Goal: Find specific page/section: Find specific page/section

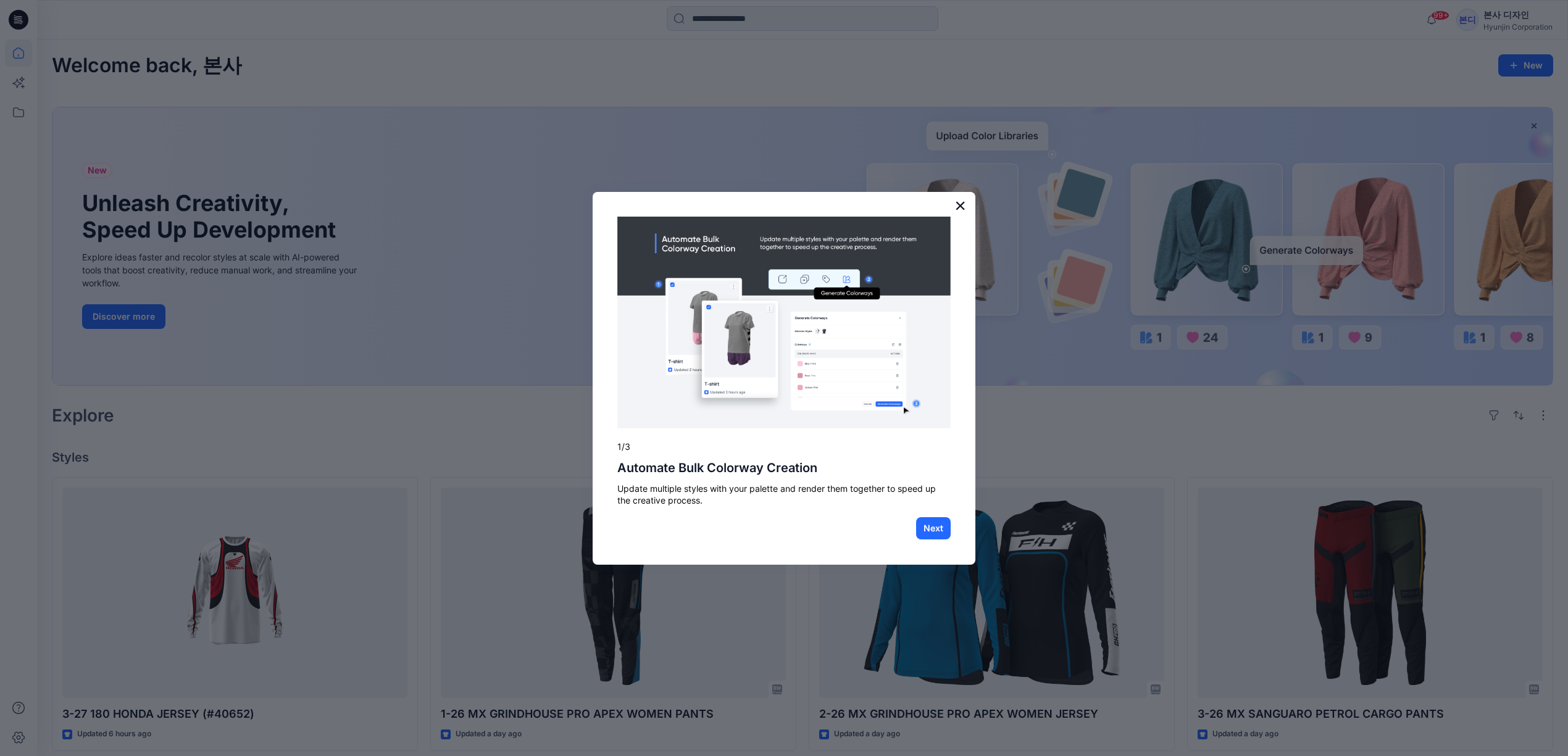
click at [961, 199] on button "×" at bounding box center [960, 205] width 12 height 20
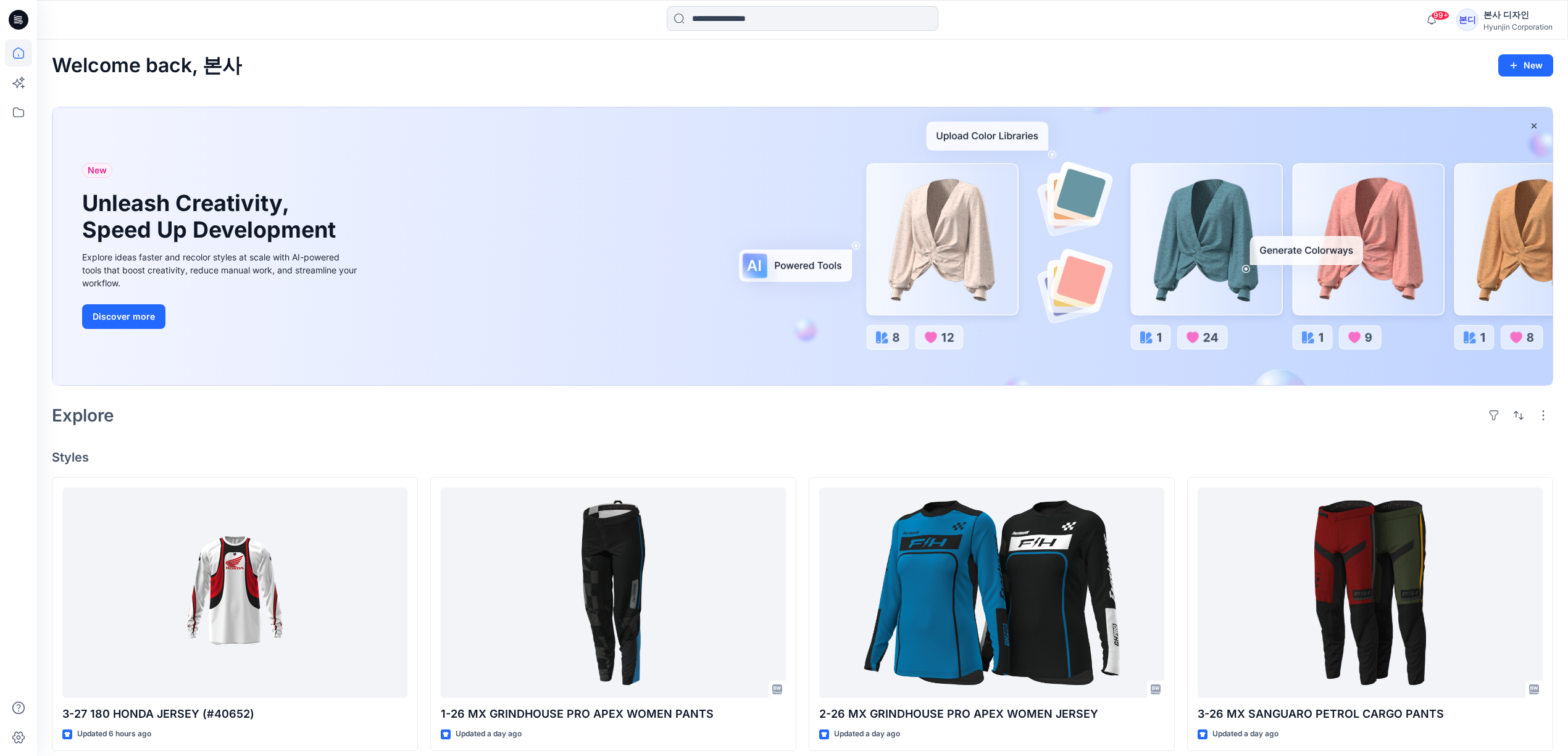
click at [20, 31] on icon at bounding box center [18, 20] width 20 height 39
click at [756, 21] on input at bounding box center [803, 19] width 272 height 25
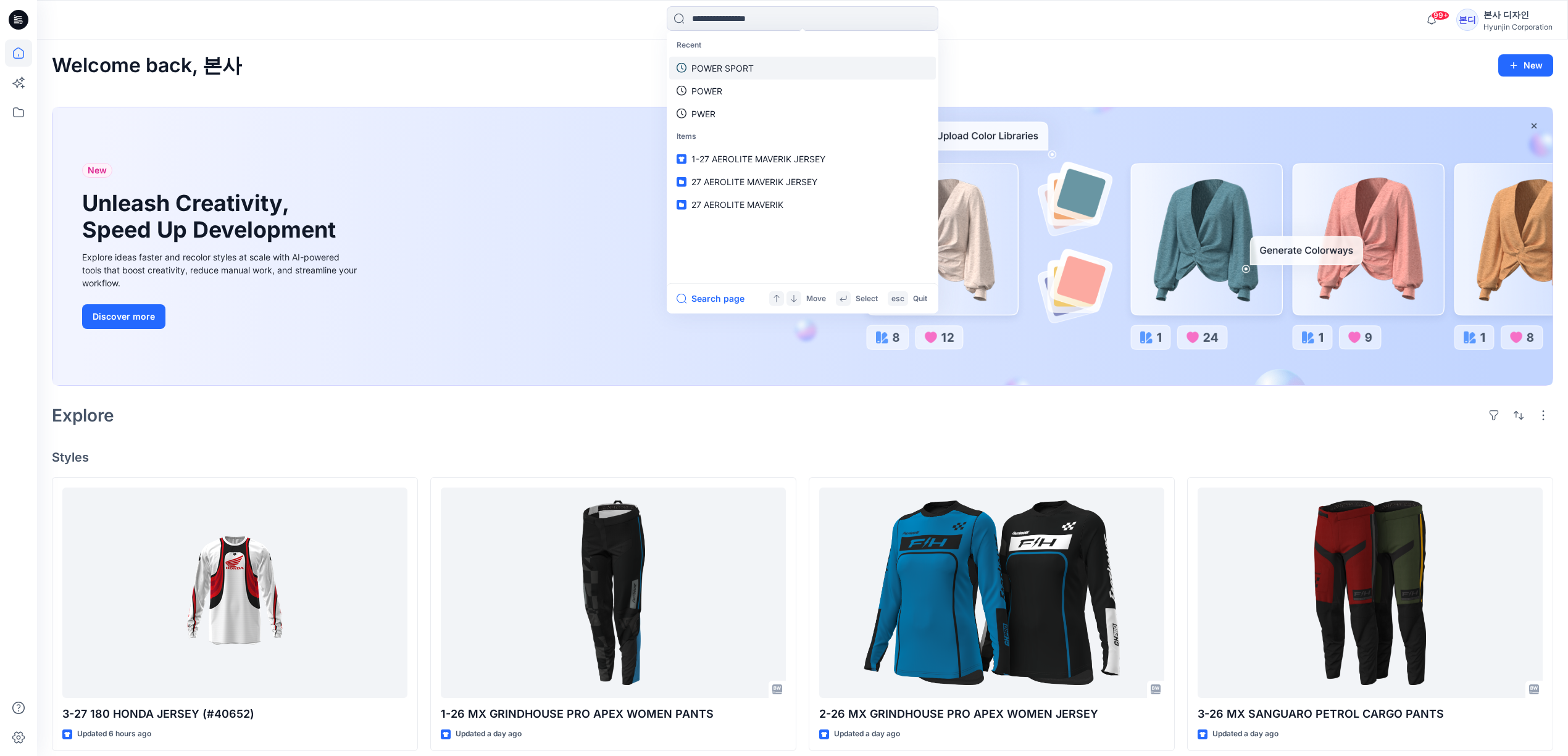
click at [741, 65] on p "POWER SPORT" at bounding box center [723, 68] width 62 height 13
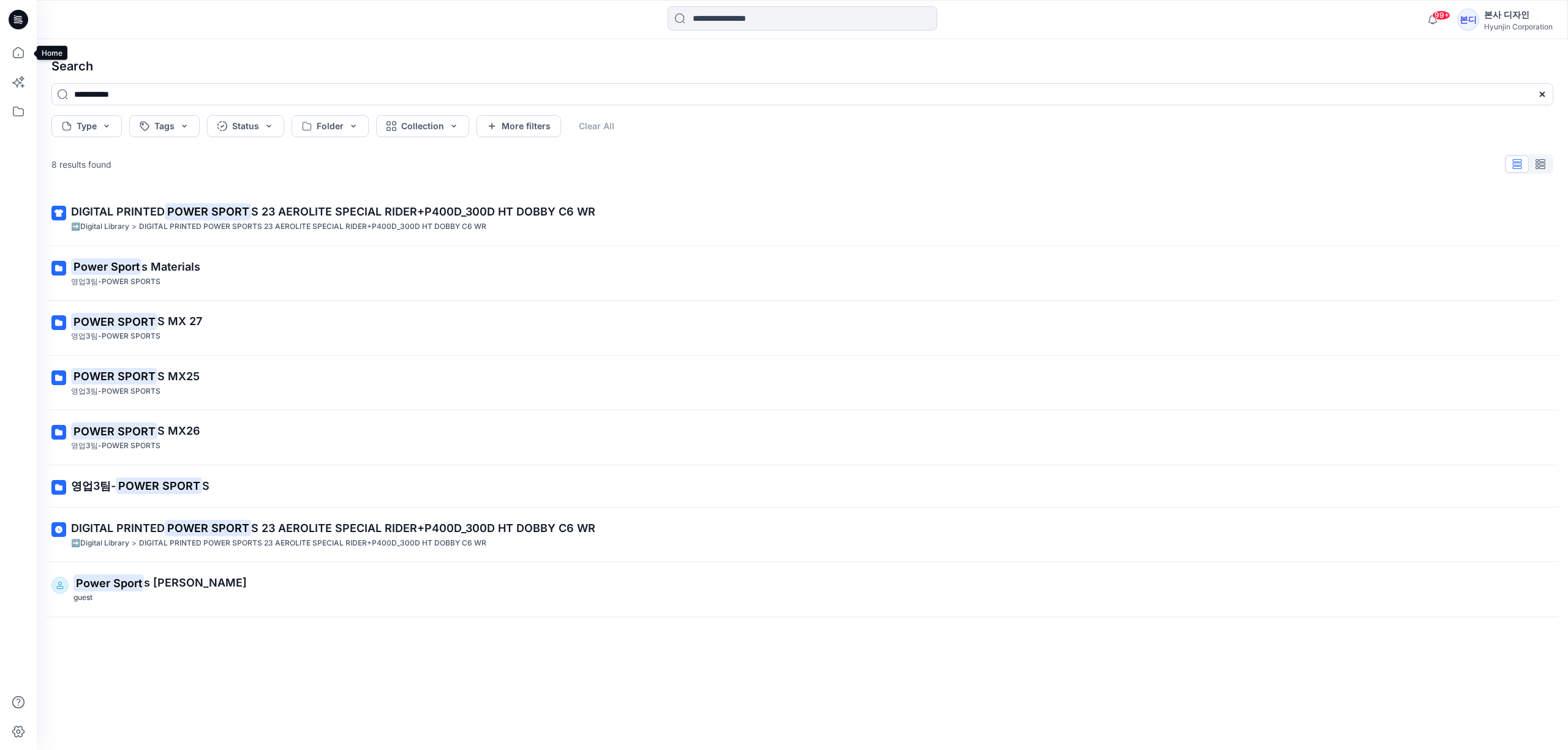
click at [25, 13] on icon at bounding box center [18, 19] width 19 height 19
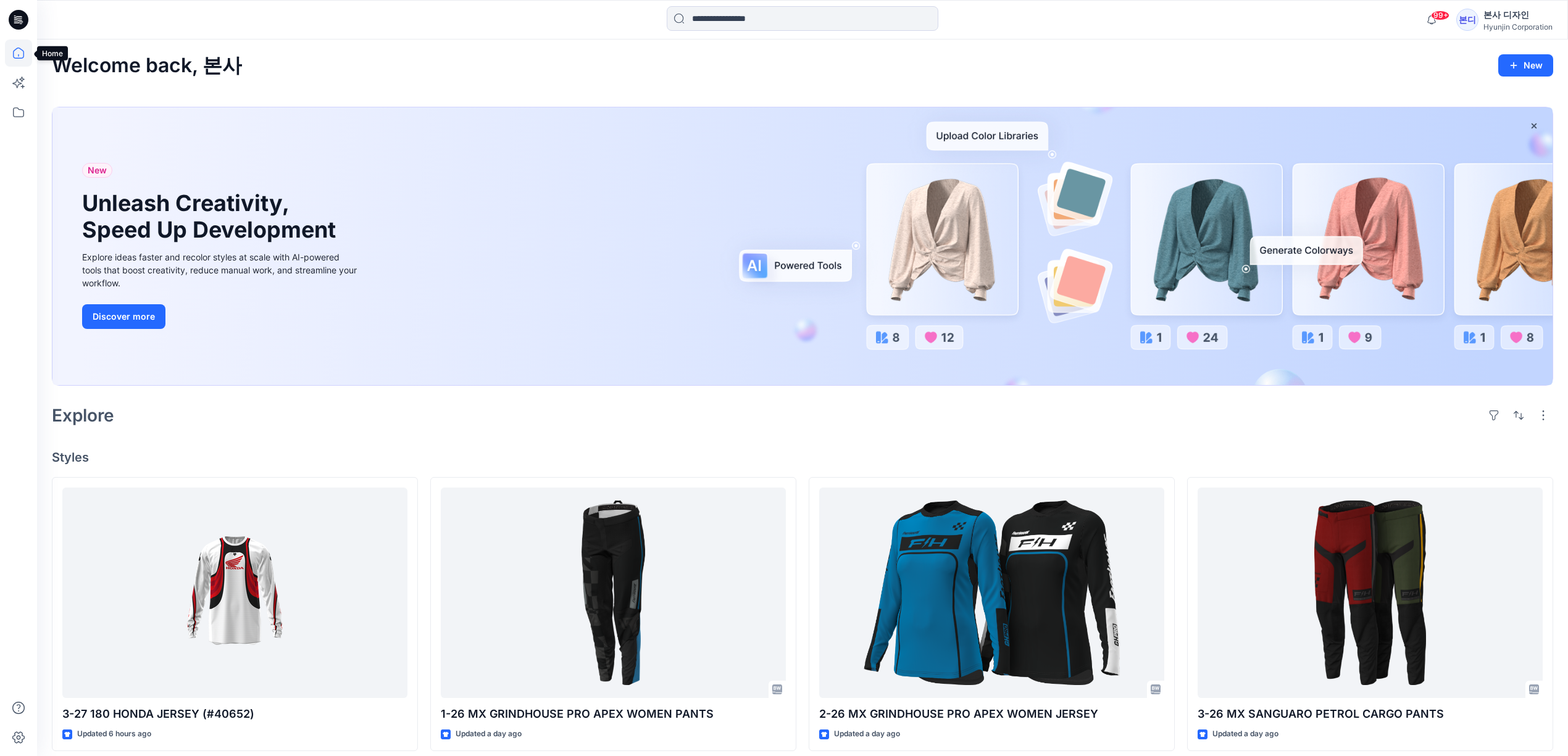
click at [20, 46] on icon at bounding box center [18, 52] width 27 height 27
click at [14, 113] on icon at bounding box center [18, 112] width 27 height 27
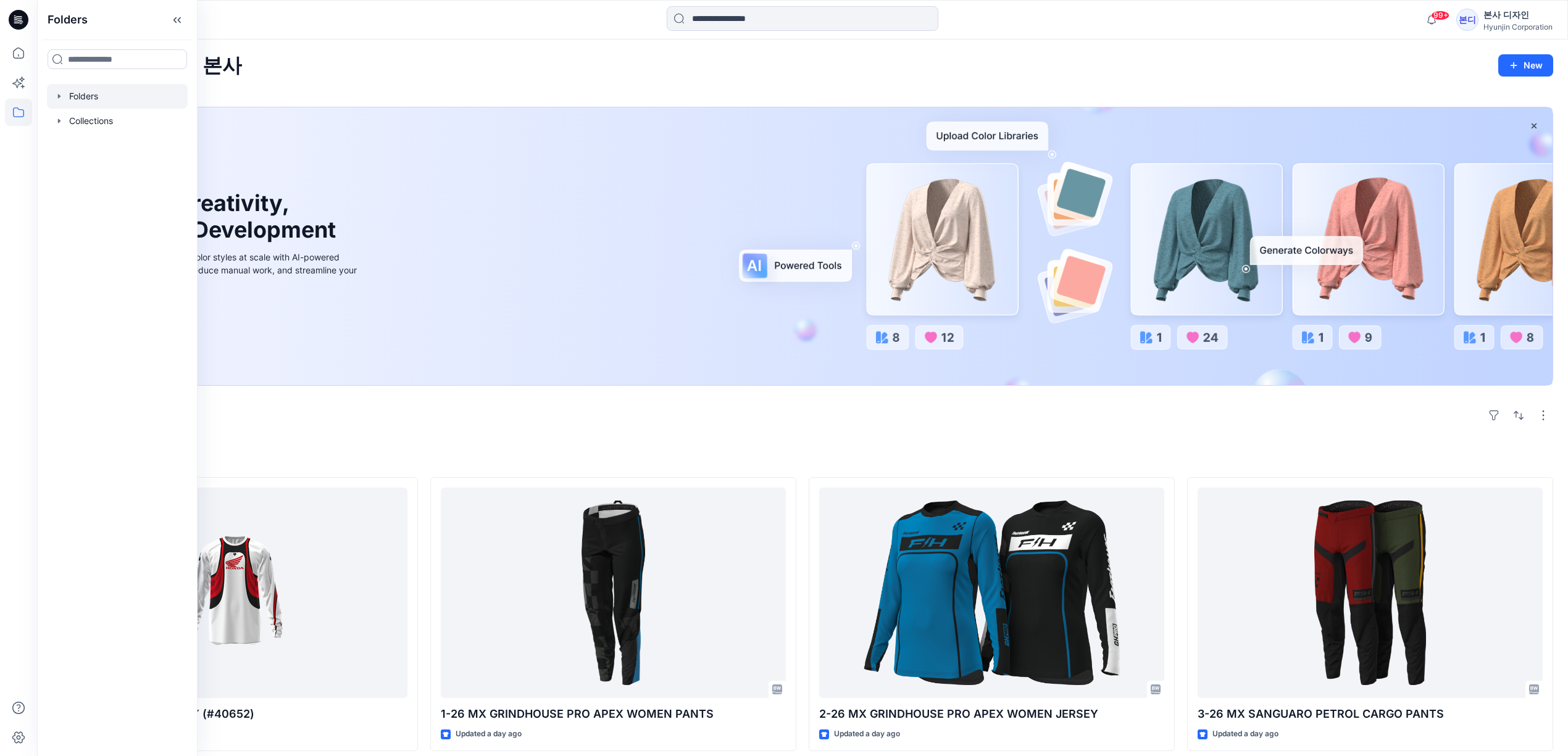
click at [128, 98] on div at bounding box center [116, 96] width 140 height 25
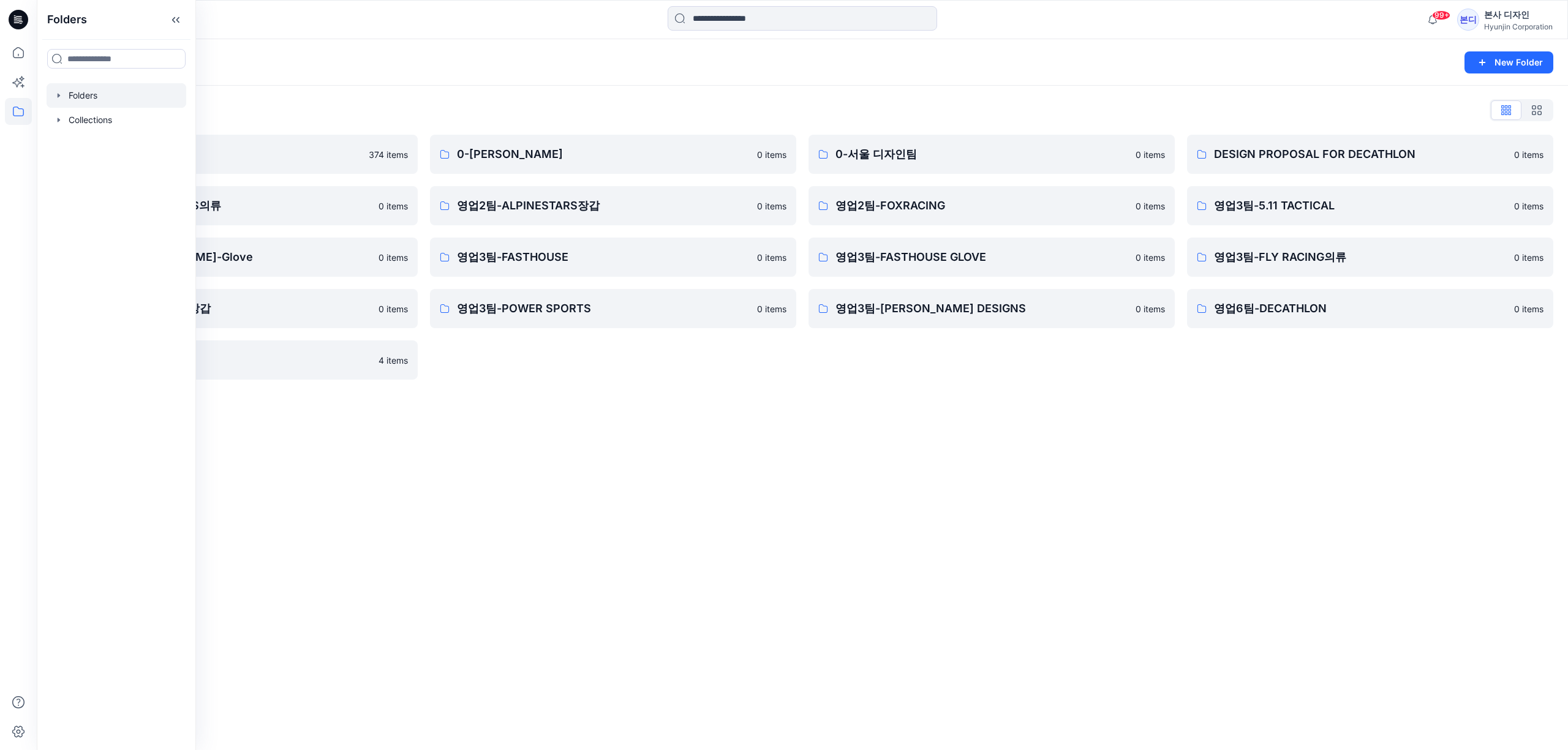
click at [870, 451] on div "Folders New Folder Folders List ➡️Digital Library 374 items 영업2팀-ALPINESTARS의류 …" at bounding box center [802, 394] width 1531 height 711
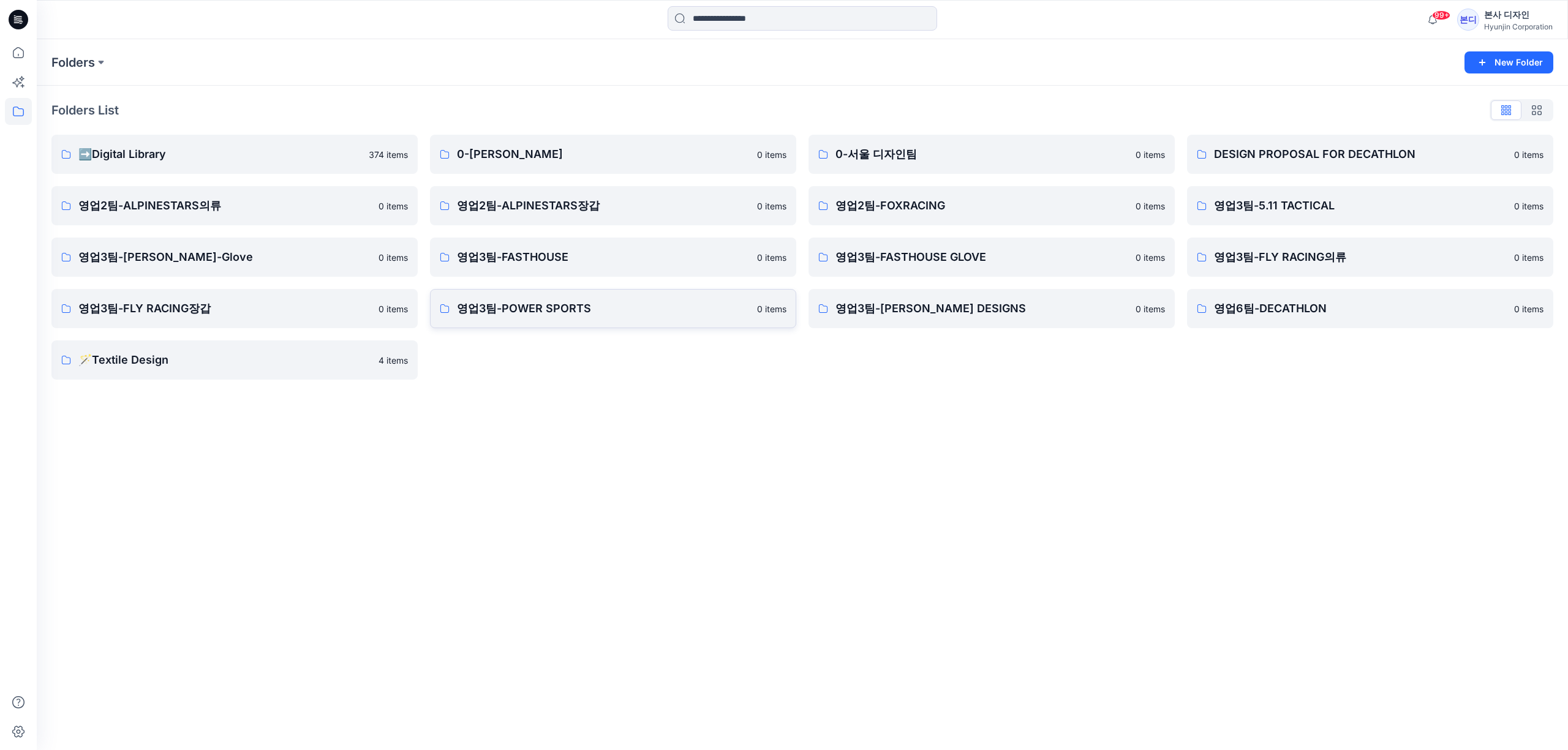
click at [574, 321] on link "영업3팀-POWER SPORTS 0 items" at bounding box center [612, 308] width 366 height 39
click at [16, 87] on icon at bounding box center [17, 83] width 10 height 10
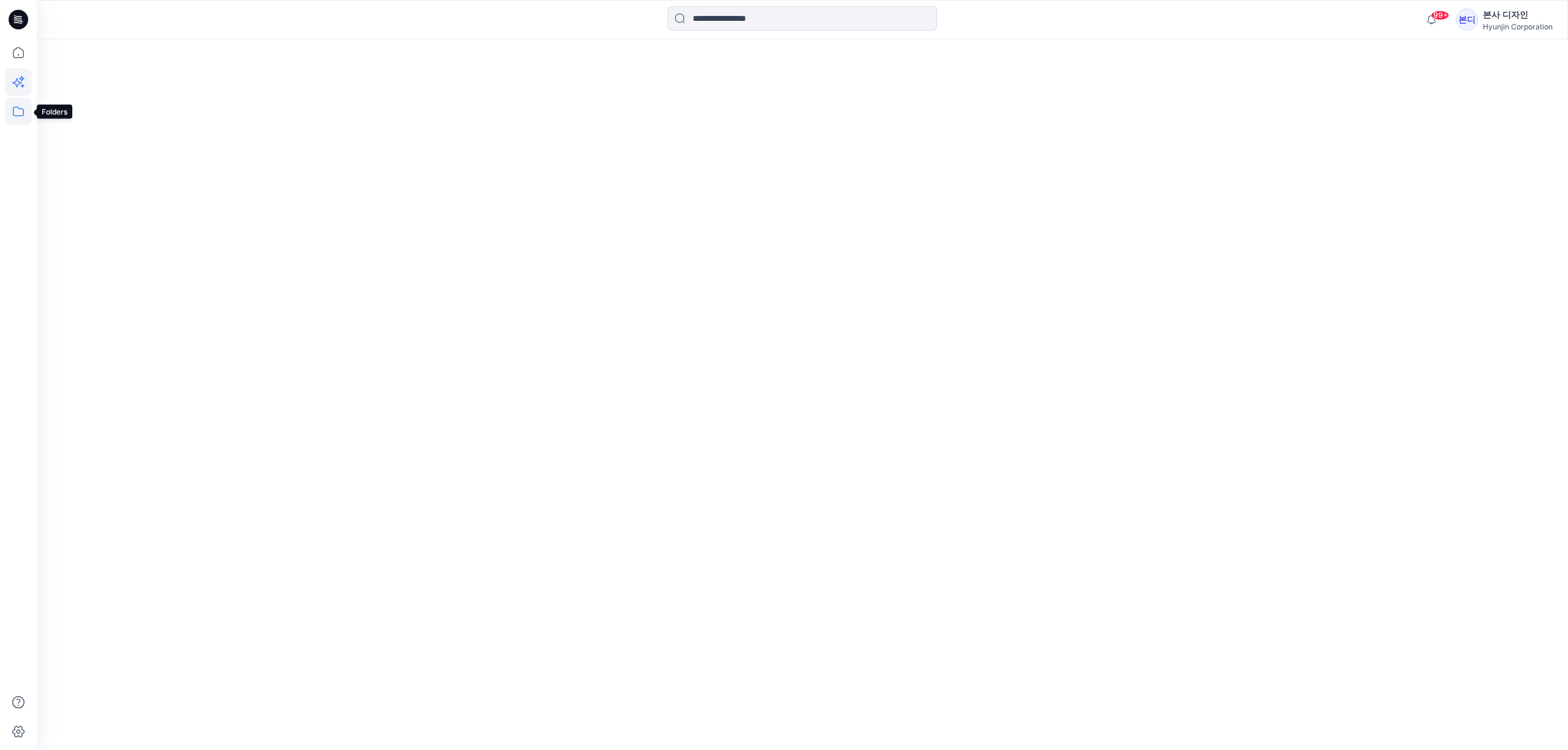
click at [13, 106] on icon at bounding box center [18, 111] width 27 height 27
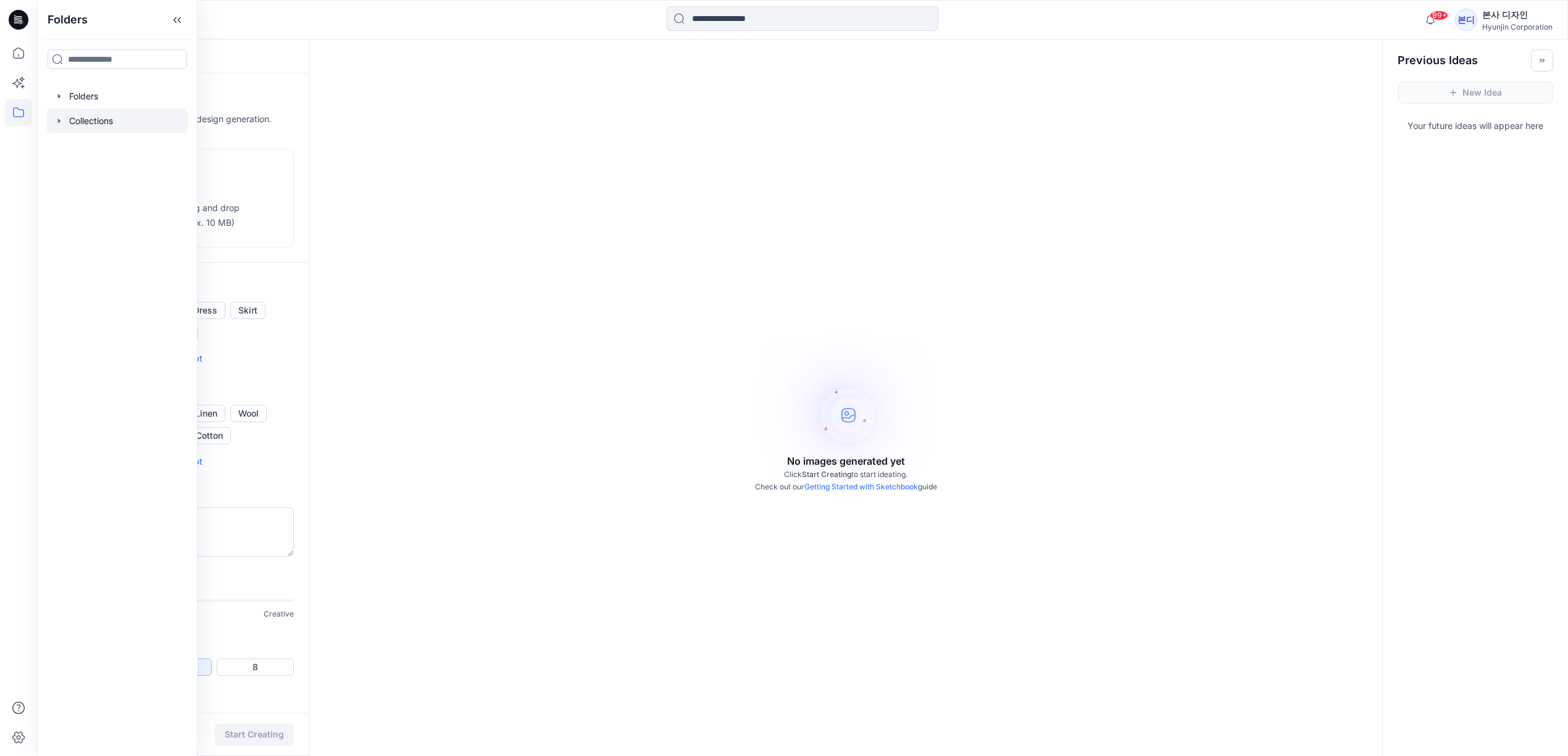
click at [83, 116] on div at bounding box center [116, 121] width 140 height 25
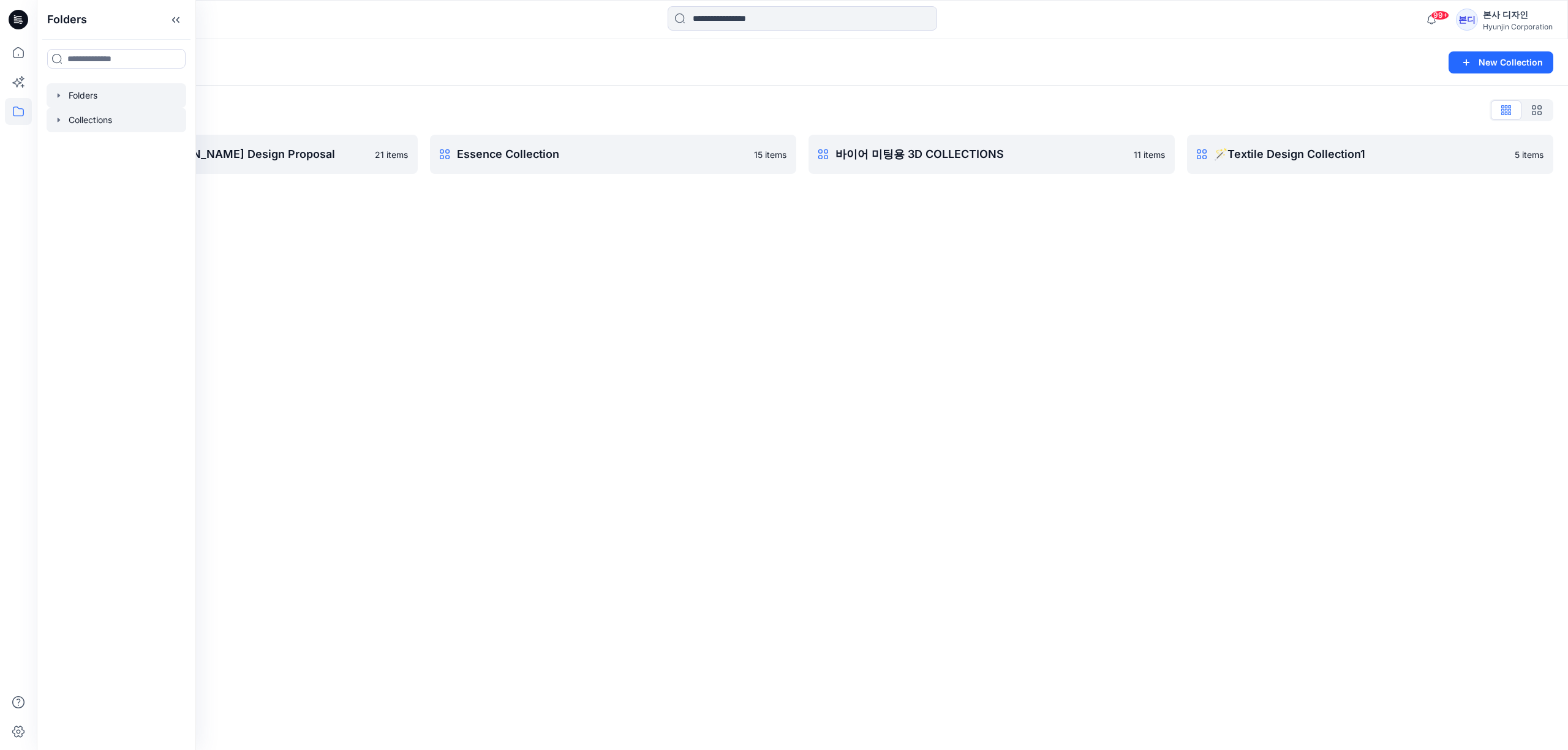
click at [134, 100] on div at bounding box center [115, 95] width 139 height 25
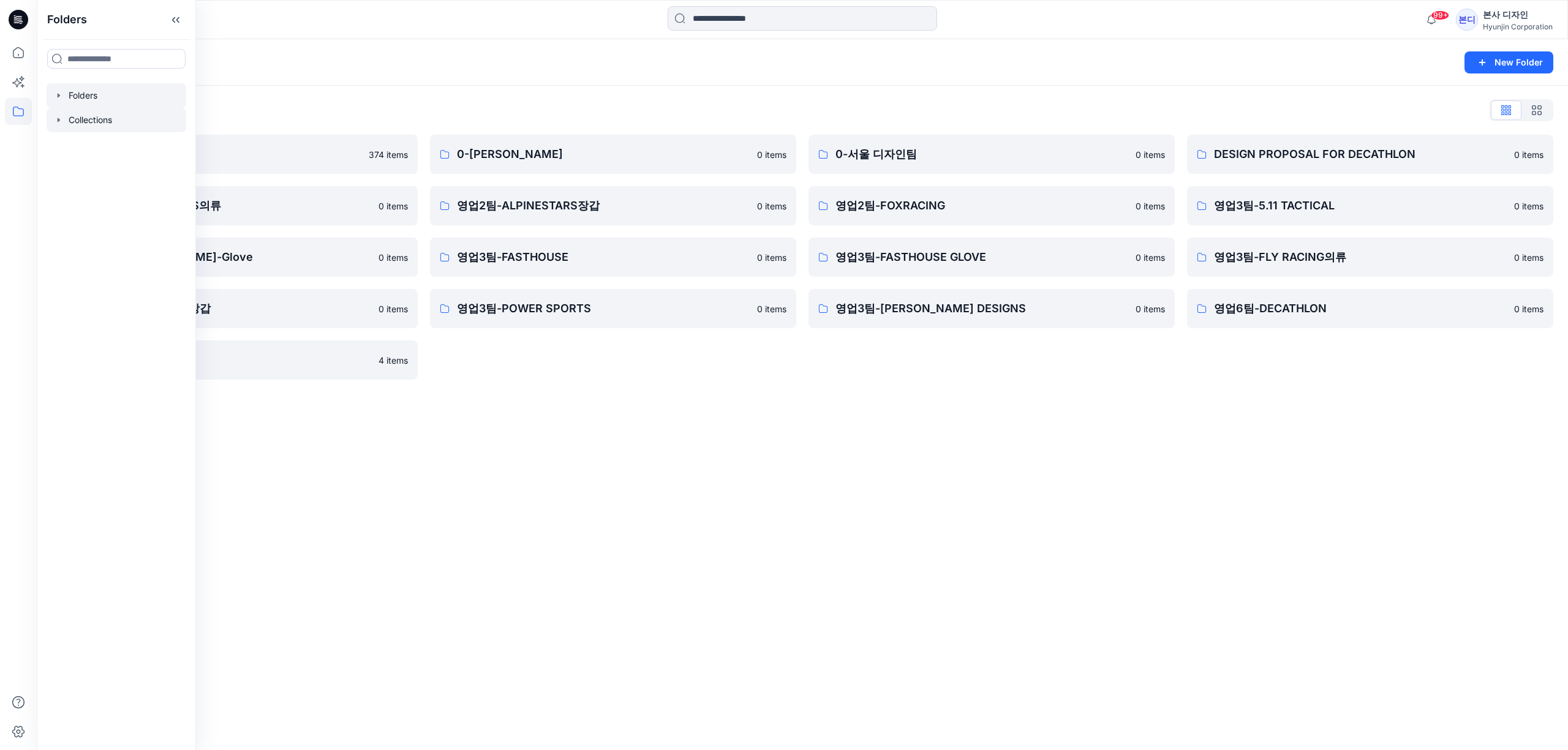
click at [93, 115] on div at bounding box center [115, 120] width 139 height 25
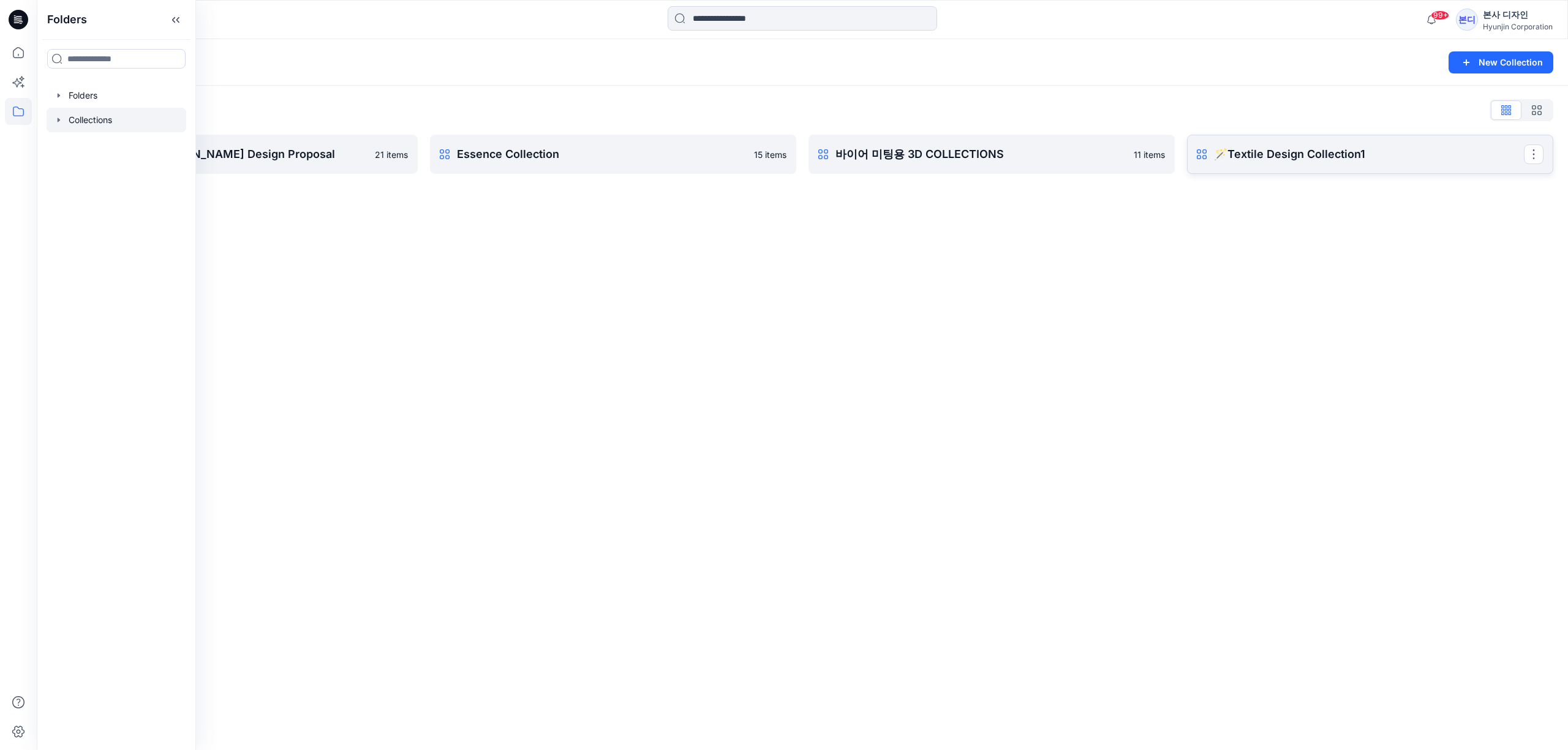
click at [1266, 150] on p "🪄Textile Design Collection1" at bounding box center [1369, 154] width 310 height 18
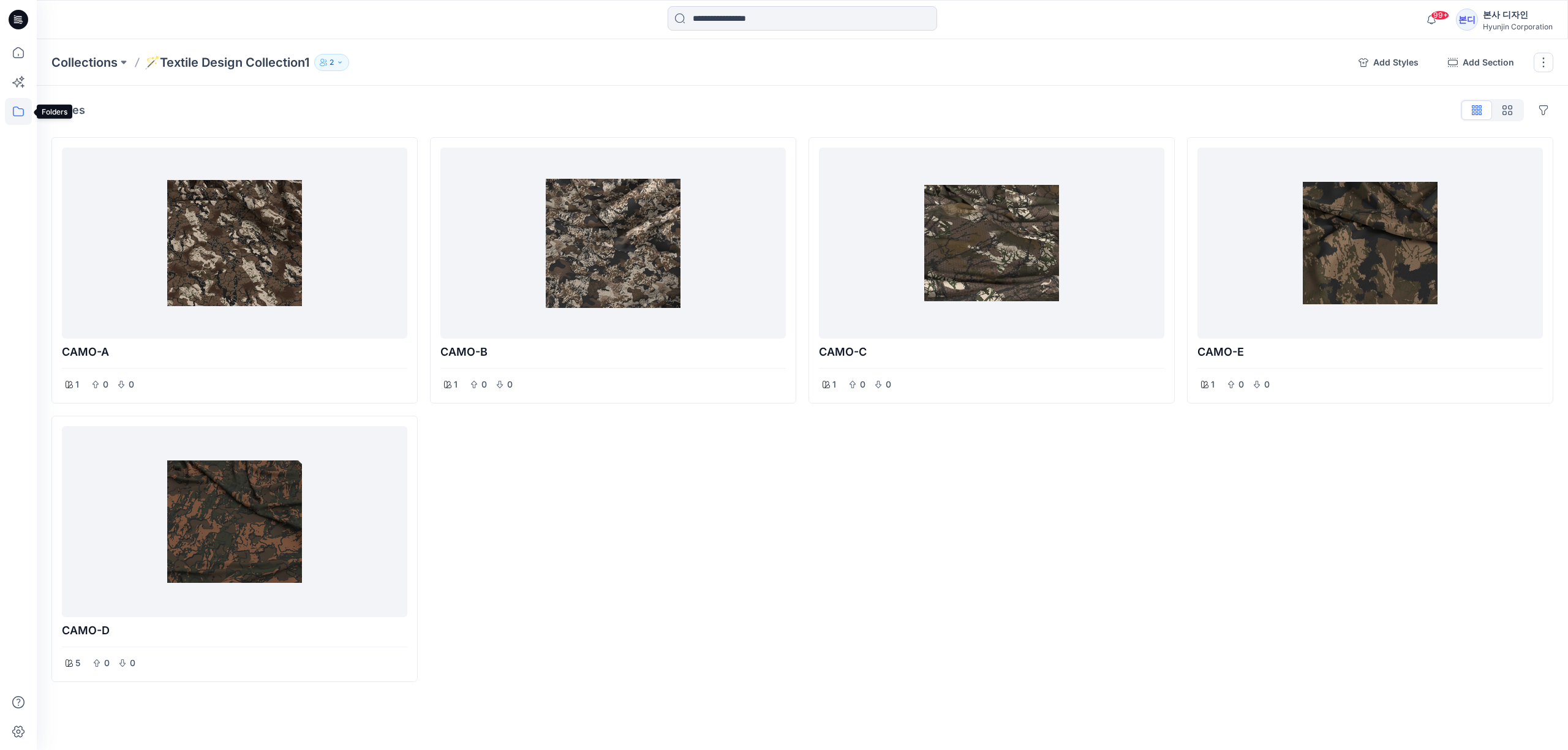
click at [12, 105] on icon at bounding box center [18, 111] width 27 height 27
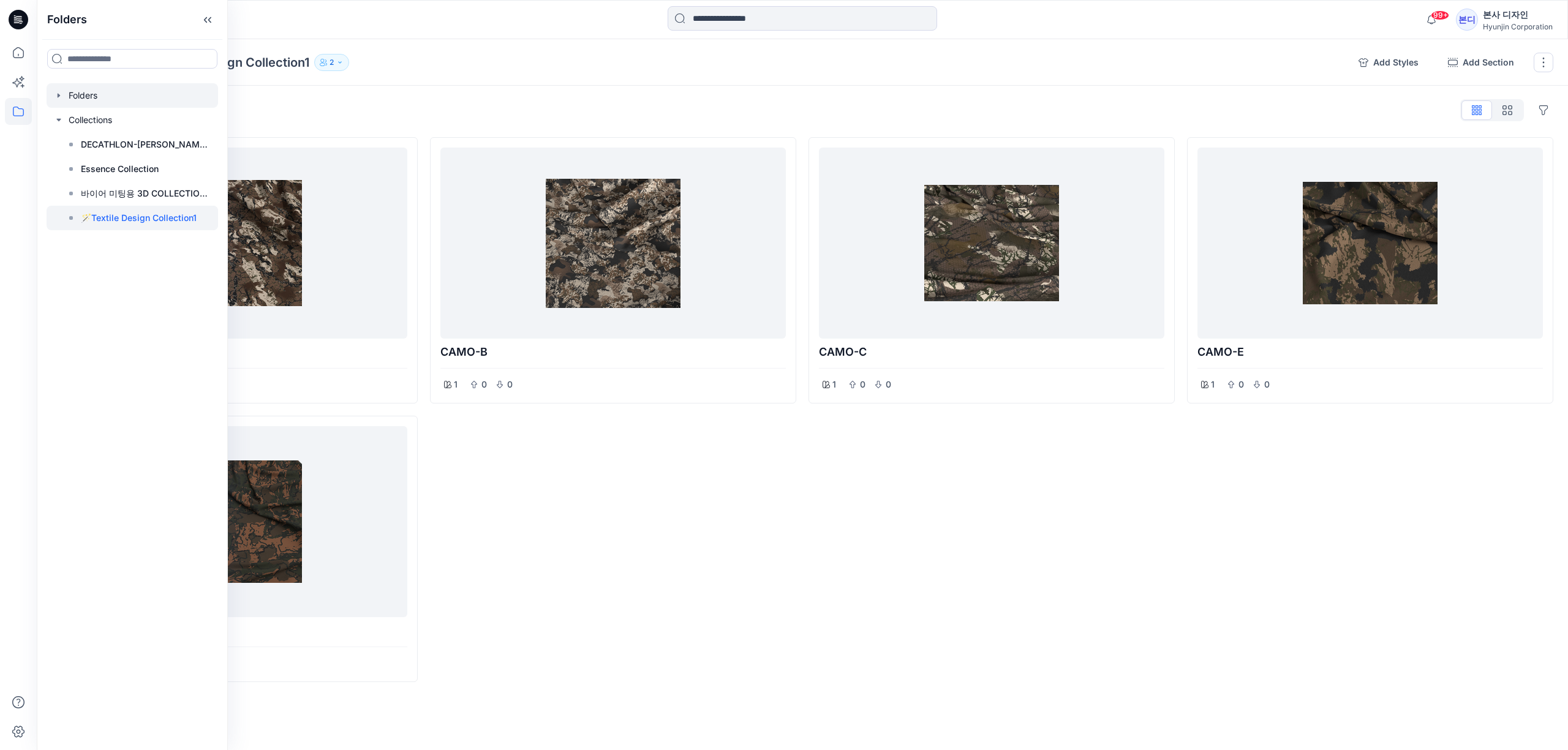
click at [161, 99] on div at bounding box center [132, 95] width 172 height 25
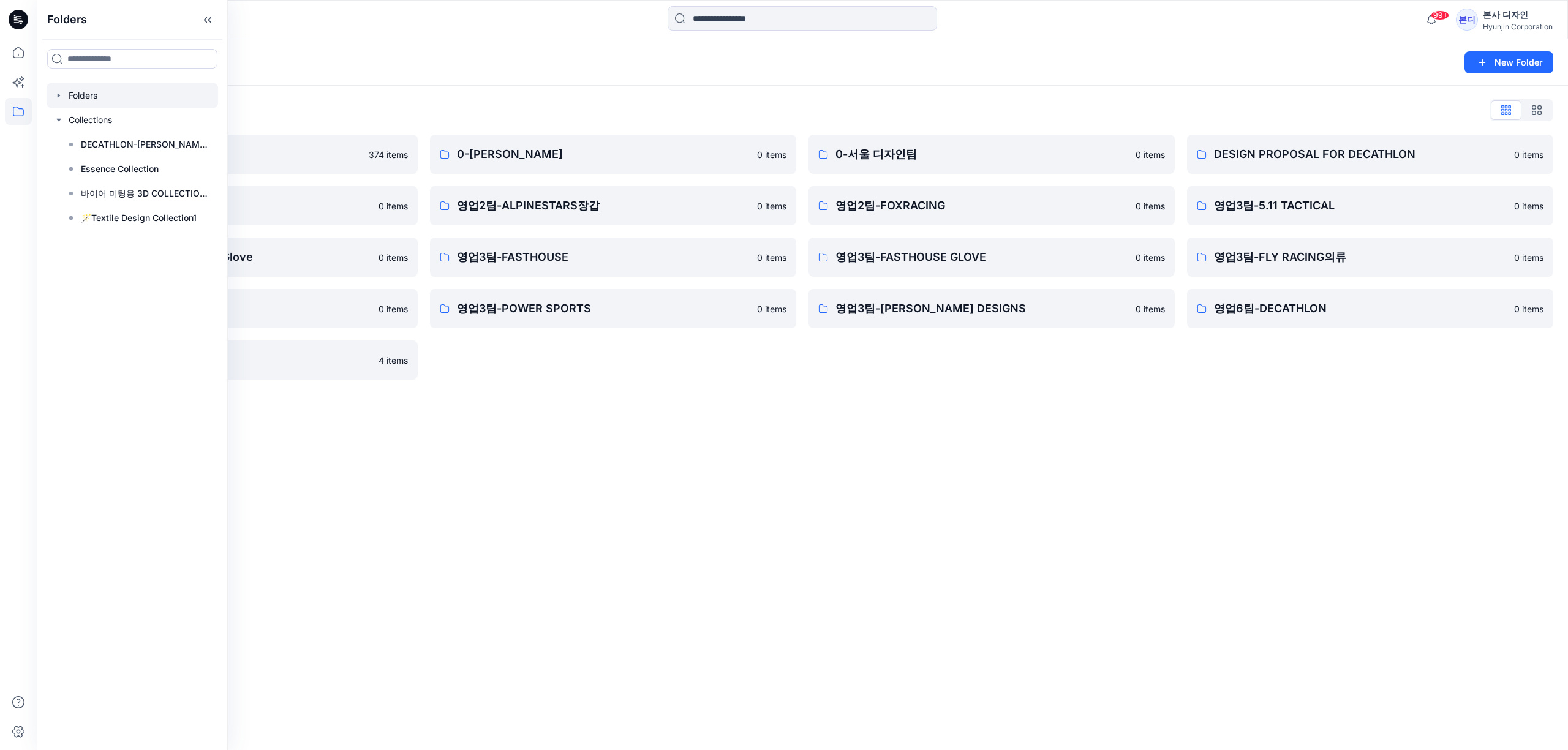
click at [715, 422] on div "Folders New Folder Folders List ➡️Digital Library 374 items 영업2팀-ALPINESTARS의류 …" at bounding box center [802, 394] width 1531 height 711
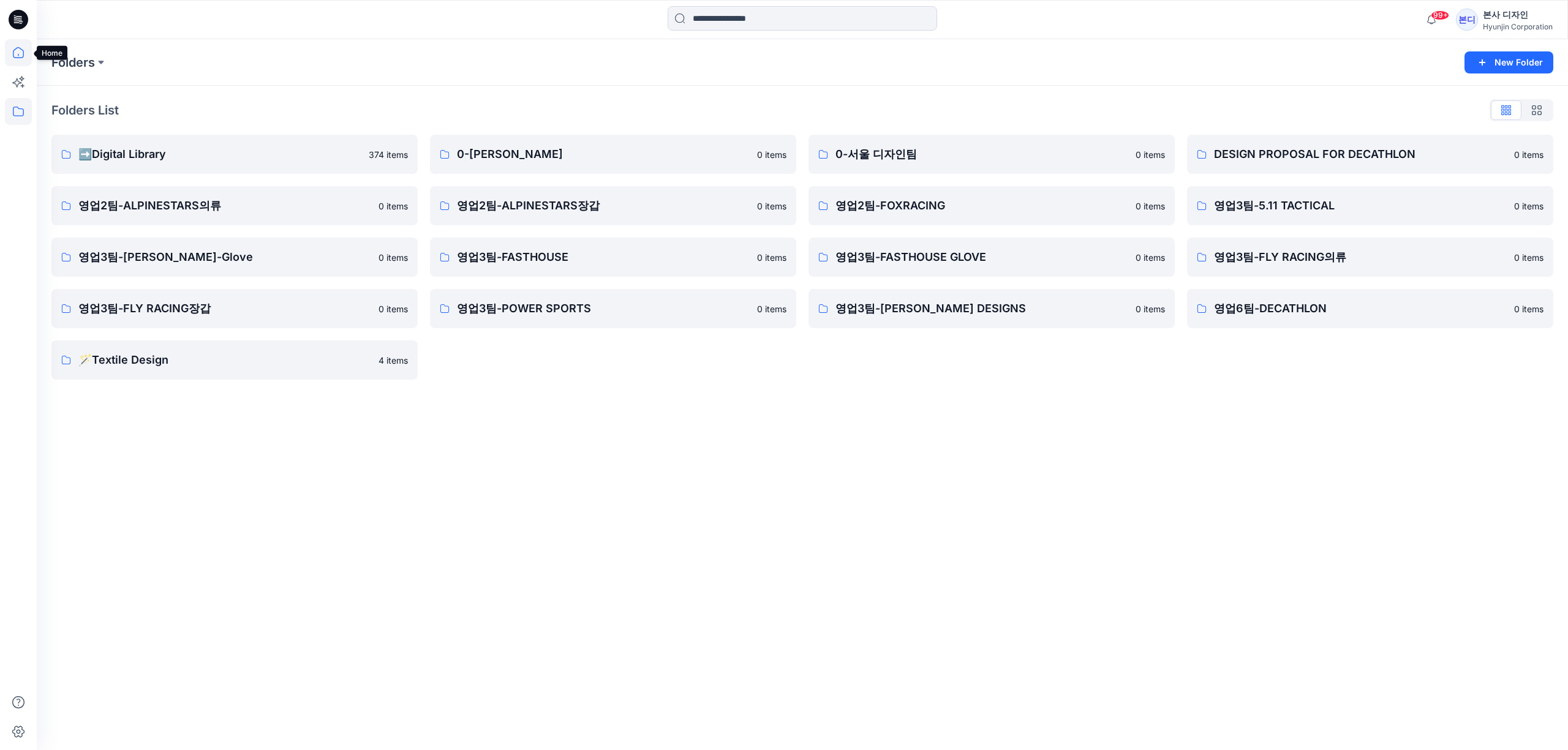
click at [18, 65] on icon at bounding box center [18, 52] width 27 height 27
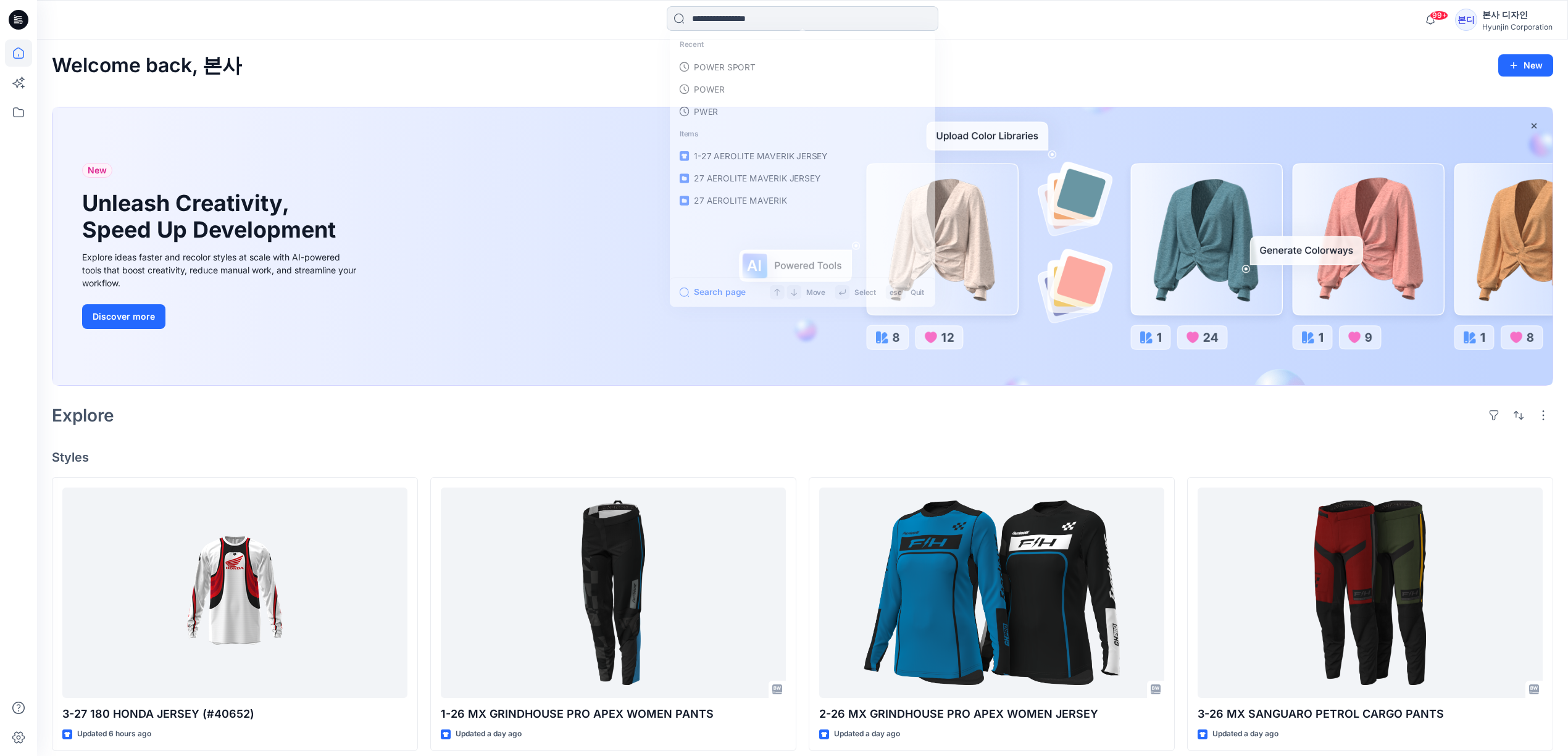
click at [754, 27] on input at bounding box center [803, 19] width 272 height 25
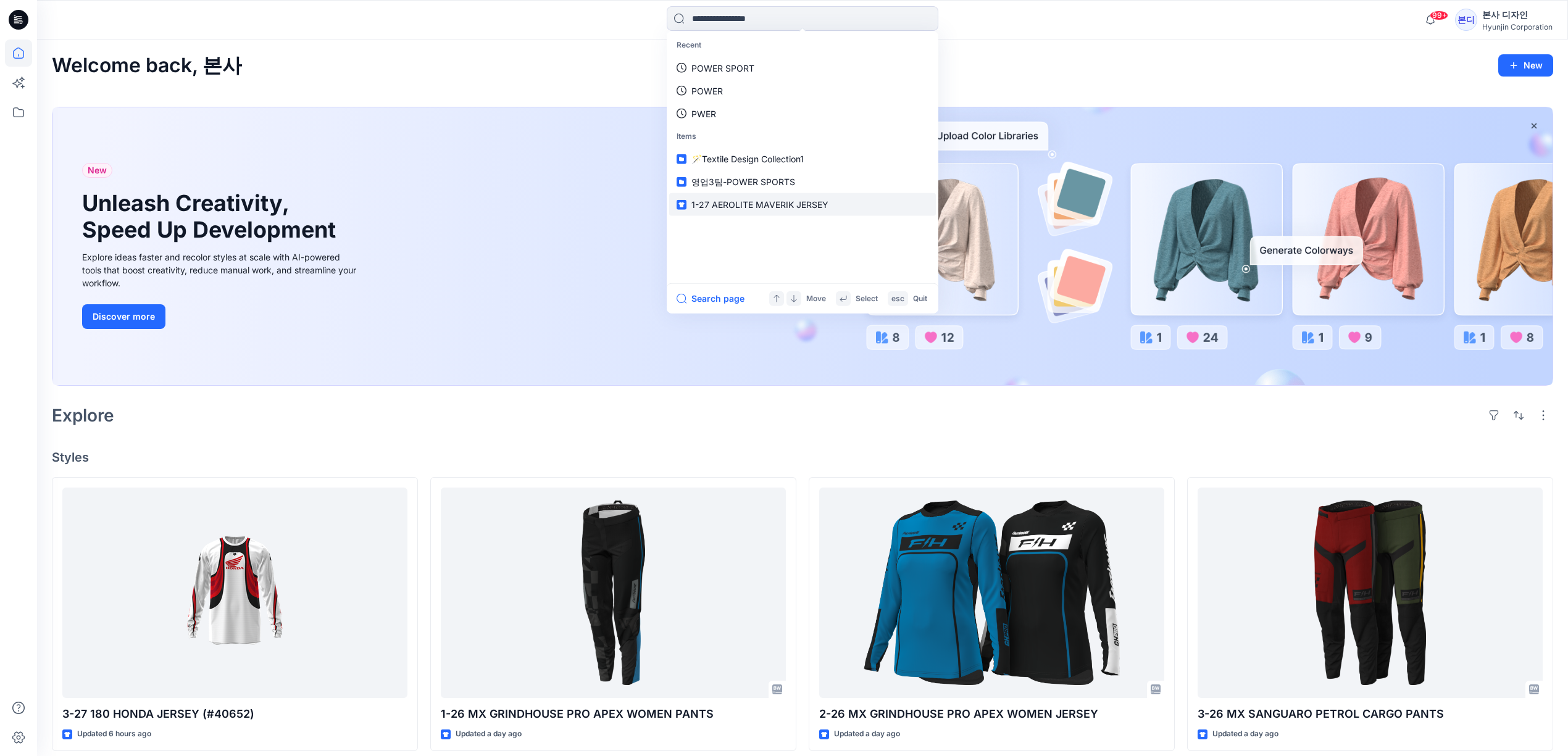
click at [771, 198] on p "1-27 AEROLITE MAVERIK JERSEY" at bounding box center [760, 205] width 137 height 13
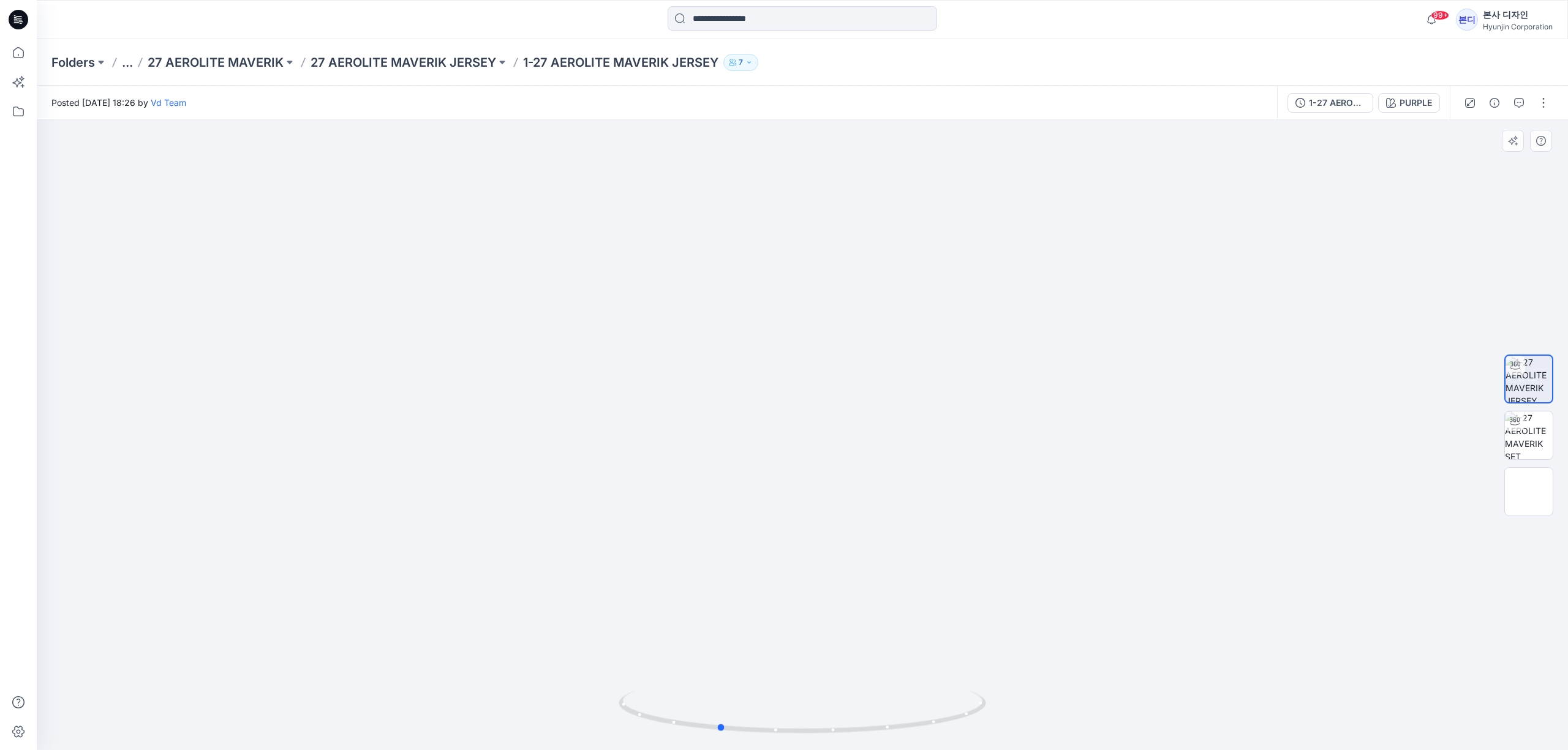
drag, startPoint x: 967, startPoint y: 413, endPoint x: 883, endPoint y: 441, distance: 88.5
click at [883, 441] on div at bounding box center [802, 435] width 1531 height 630
drag, startPoint x: 861, startPoint y: 620, endPoint x: 849, endPoint y: 618, distance: 12.2
click at [849, 618] on div at bounding box center [802, 435] width 1531 height 630
